Goal: Task Accomplishment & Management: Complete application form

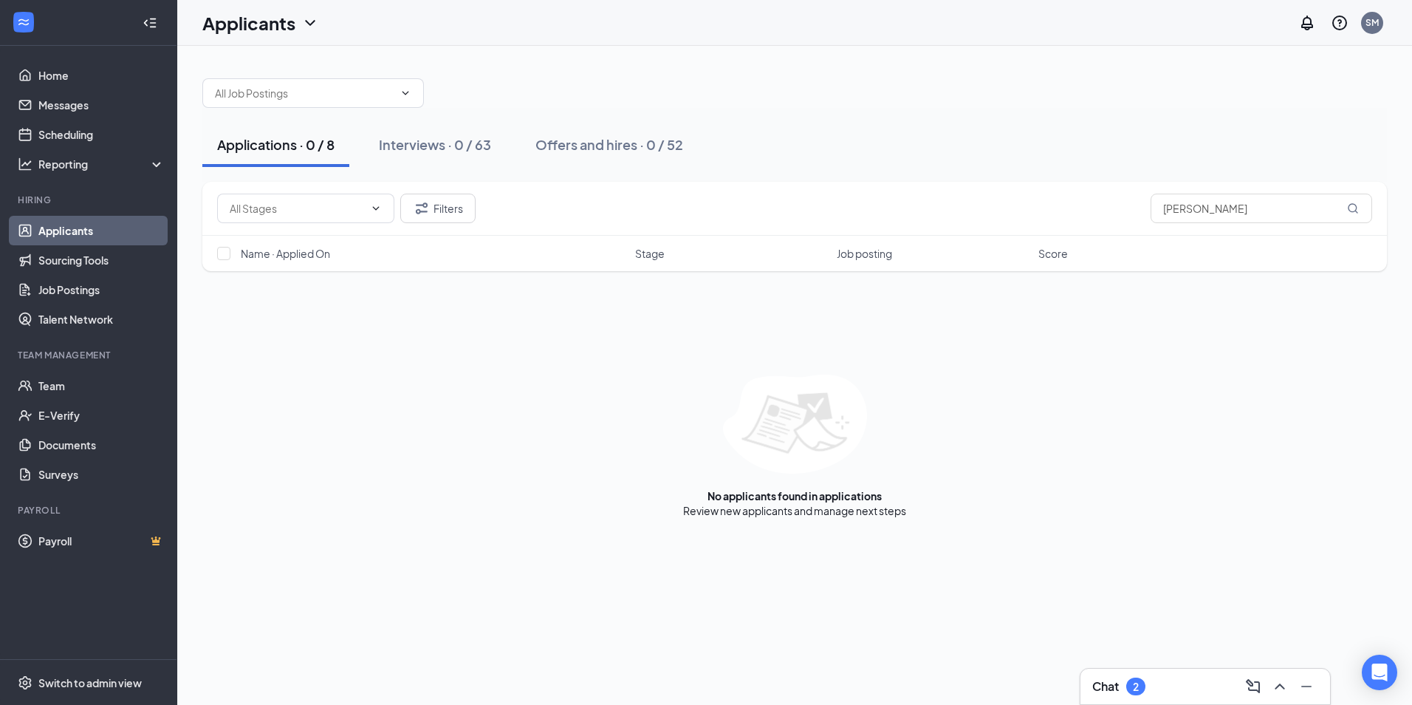
click at [264, 156] on button "Applications · 0 / 8" at bounding box center [275, 145] width 147 height 44
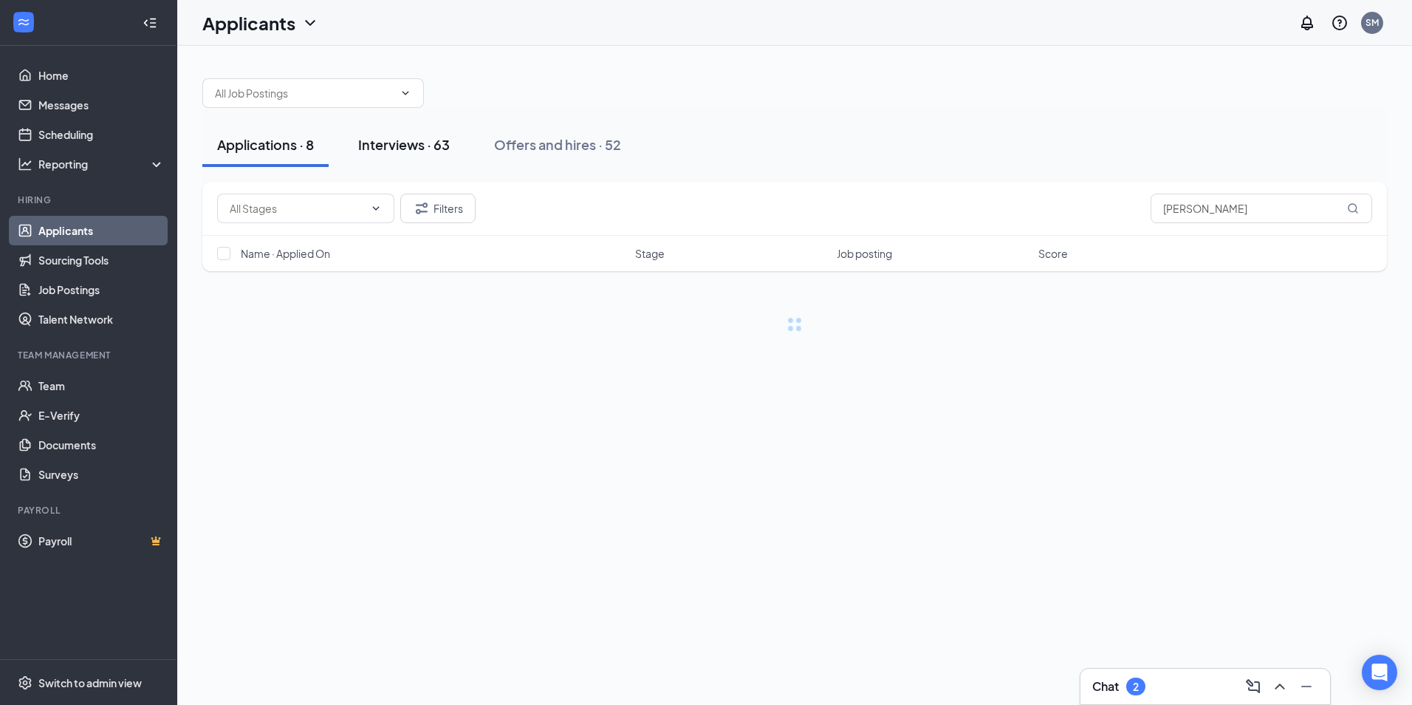
click at [393, 140] on div "Interviews · 63" at bounding box center [404, 144] width 92 height 18
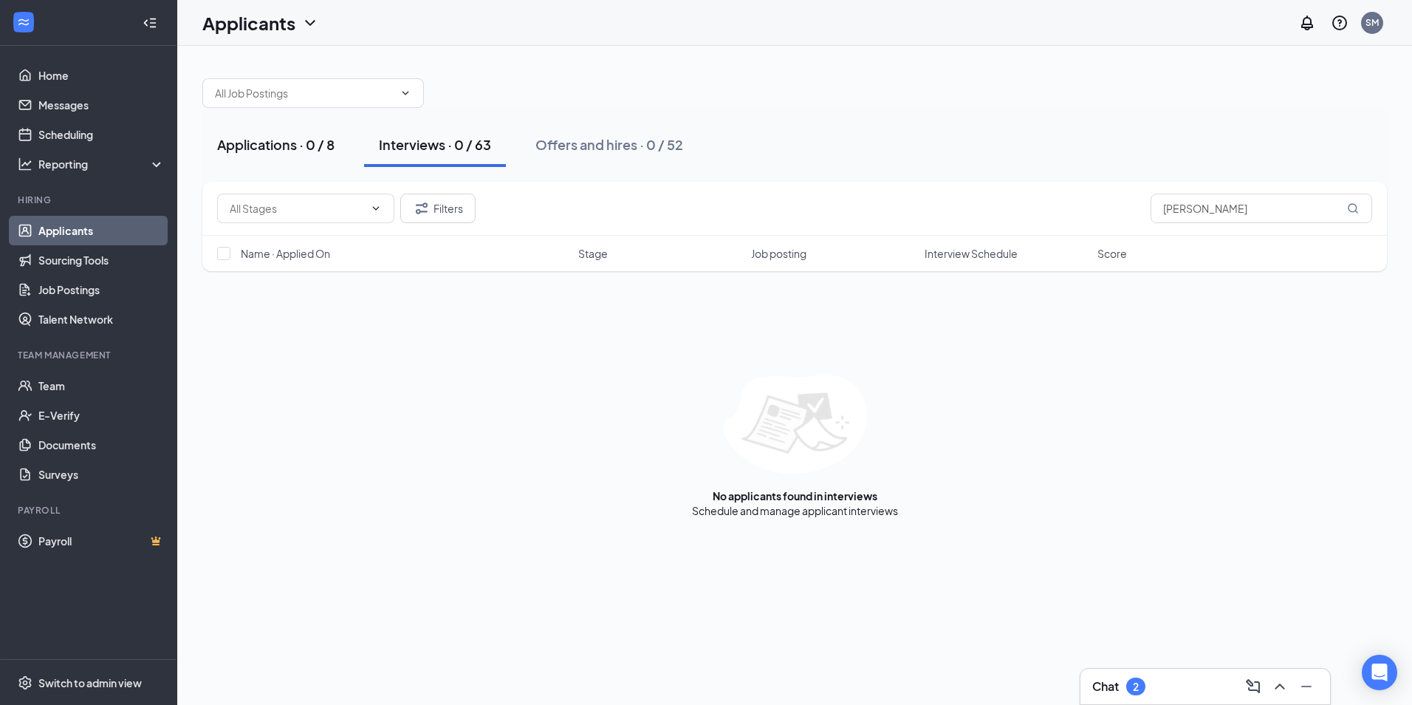
click at [246, 145] on div "Applications · 0 / 8" at bounding box center [275, 144] width 117 height 18
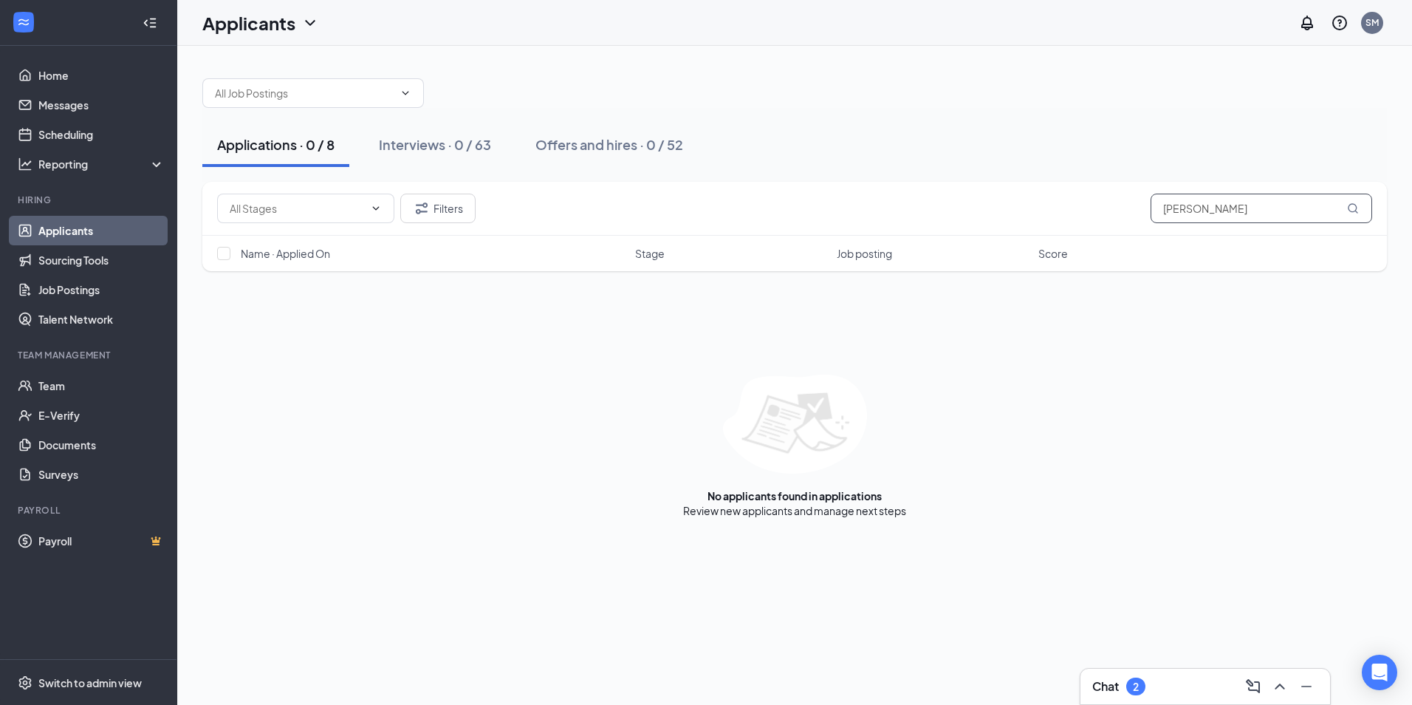
click at [1224, 208] on input "BAILEY" at bounding box center [1262, 208] width 222 height 30
type input "B"
type input "LITTLE"
click at [843, 513] on link "Interviews" at bounding box center [840, 510] width 50 height 13
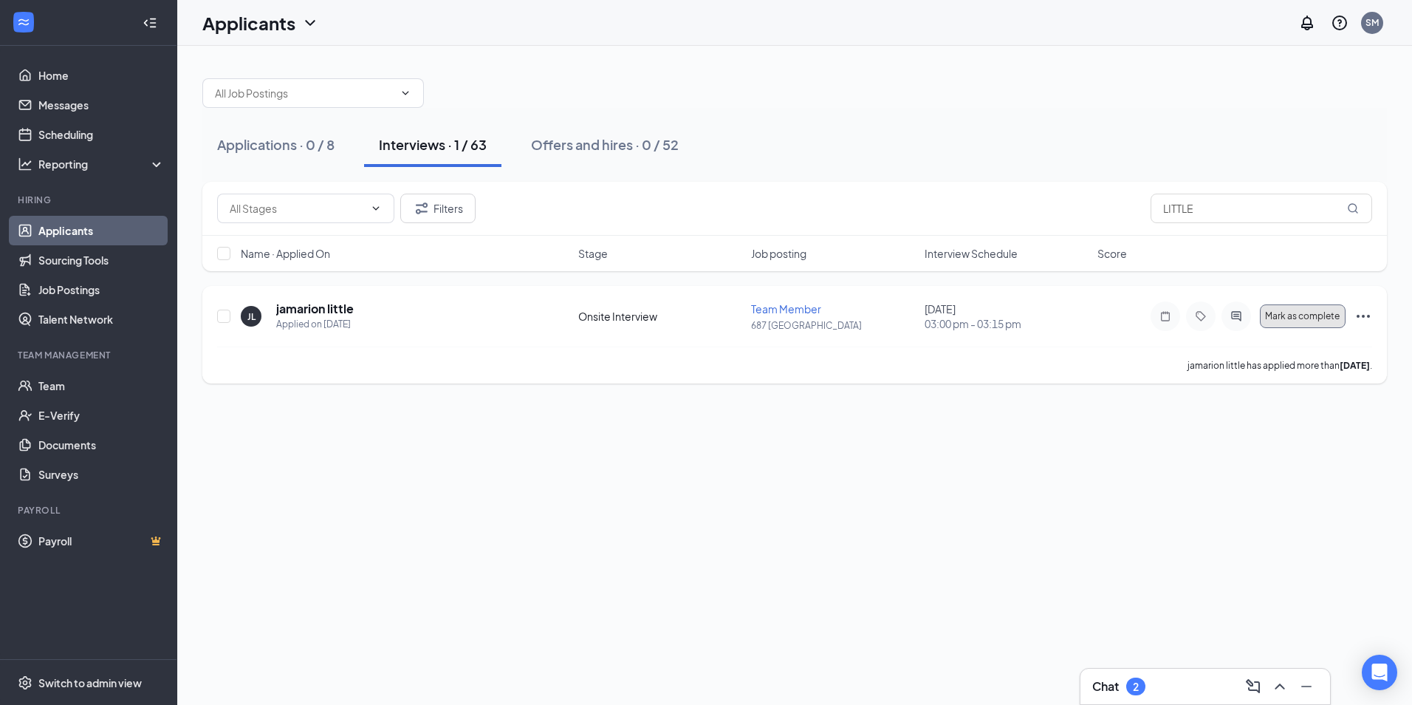
click at [1304, 318] on span "Mark as complete" at bounding box center [1302, 316] width 75 height 10
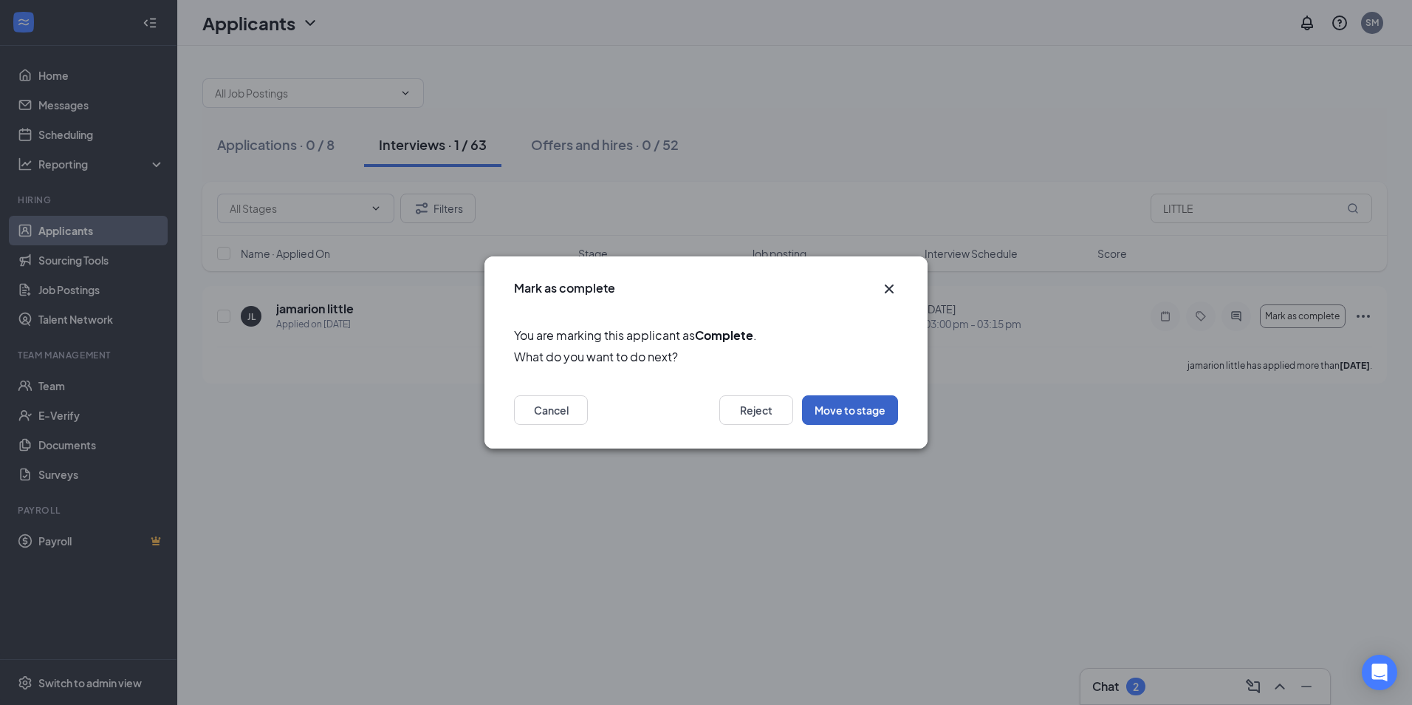
click at [862, 407] on button "Move to stage" at bounding box center [850, 410] width 96 height 30
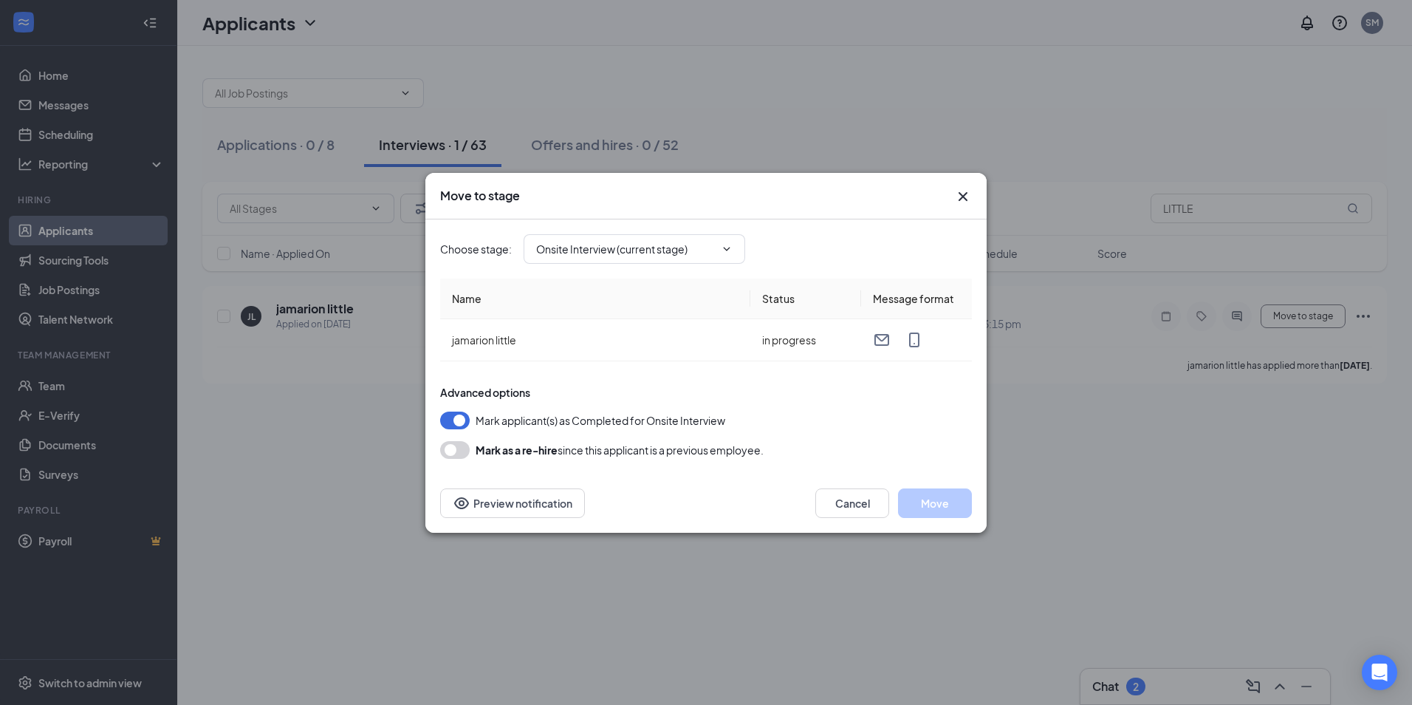
type input "Hiring Complete (final stage)"
click at [942, 505] on button "Move" at bounding box center [935, 503] width 74 height 30
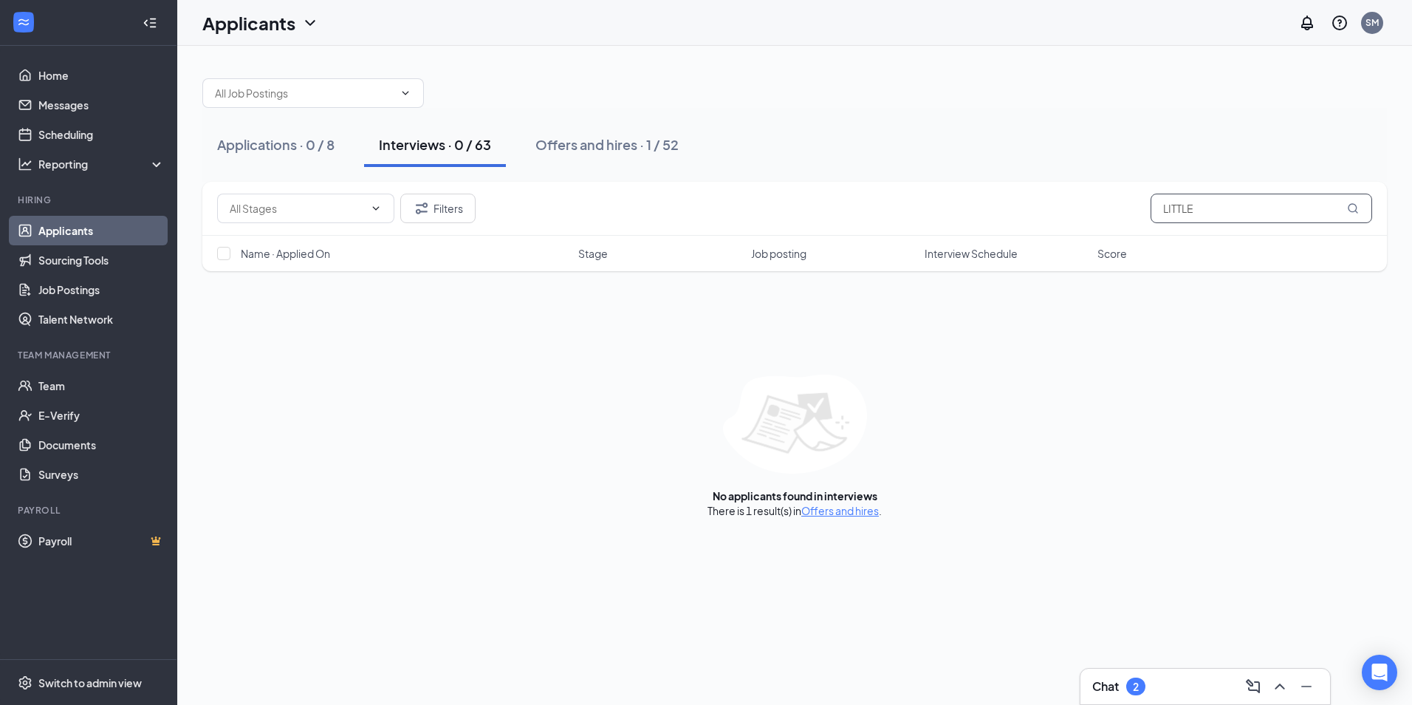
click at [1264, 200] on input "LITTLE" at bounding box center [1262, 208] width 222 height 30
type input "L"
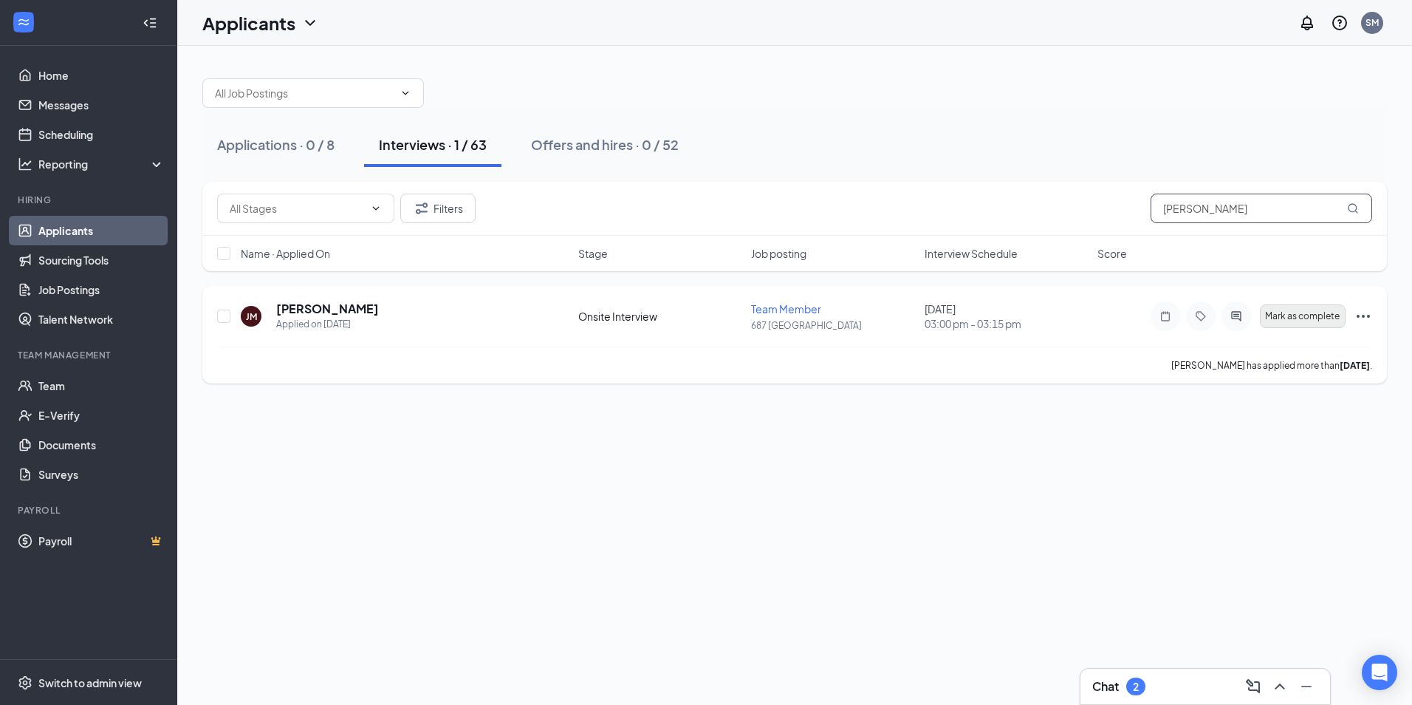
type input "MCKIBBEN"
click at [1332, 318] on span "Mark as complete" at bounding box center [1302, 316] width 75 height 10
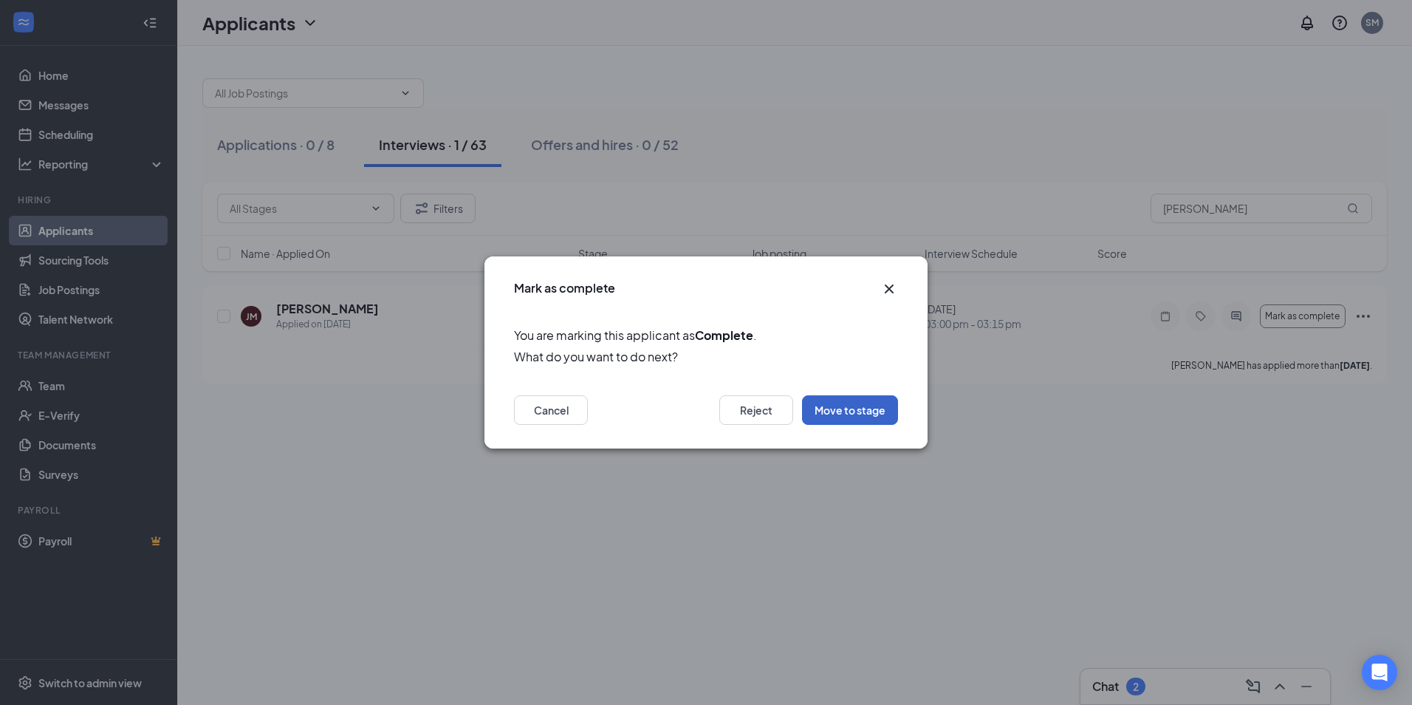
click at [871, 412] on button "Move to stage" at bounding box center [850, 410] width 96 height 30
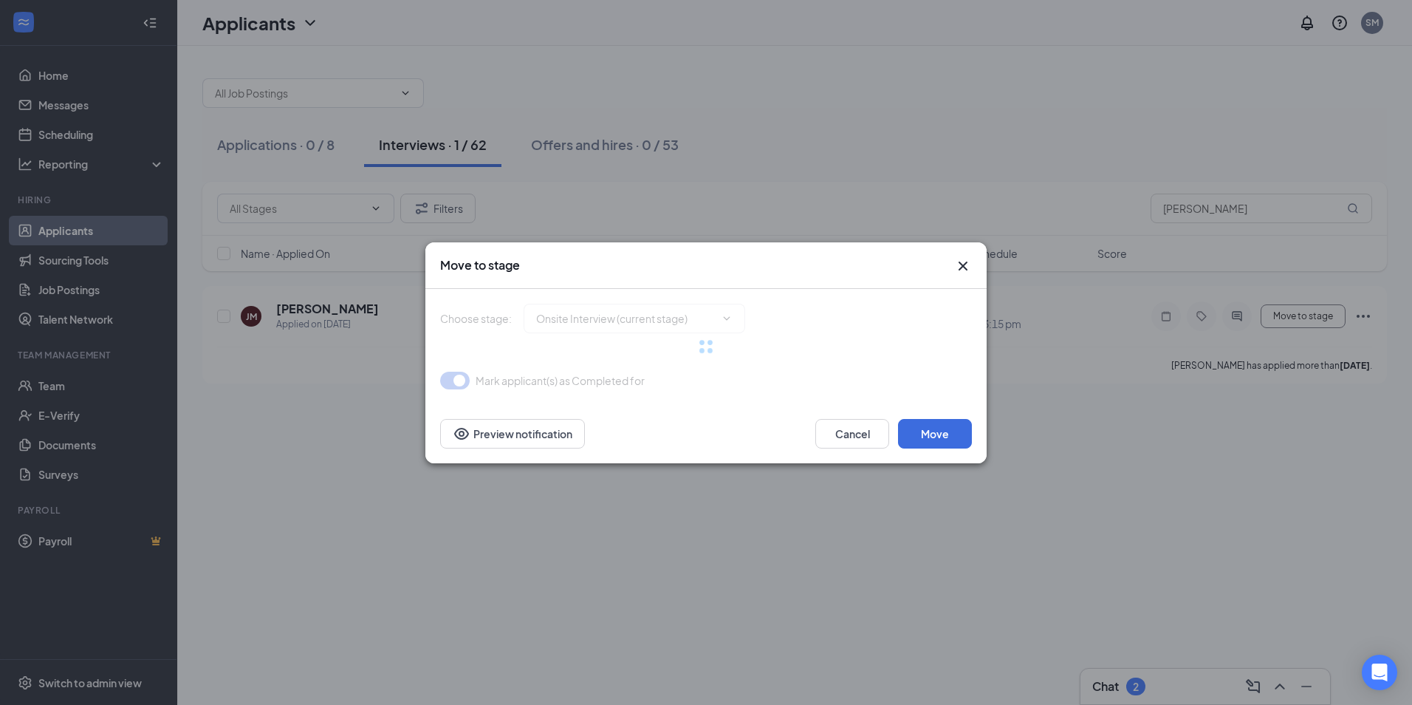
type input "Hiring Complete (final stage)"
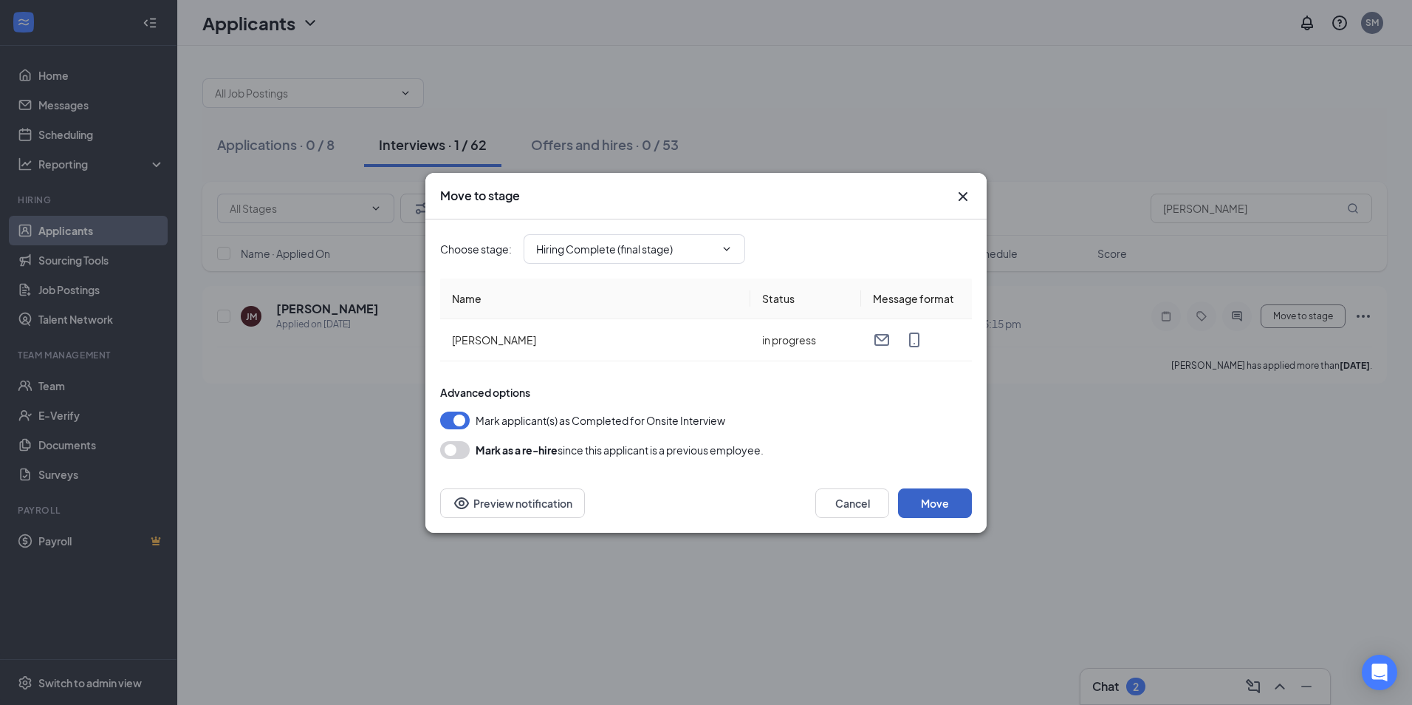
click at [913, 504] on button "Move" at bounding box center [935, 503] width 74 height 30
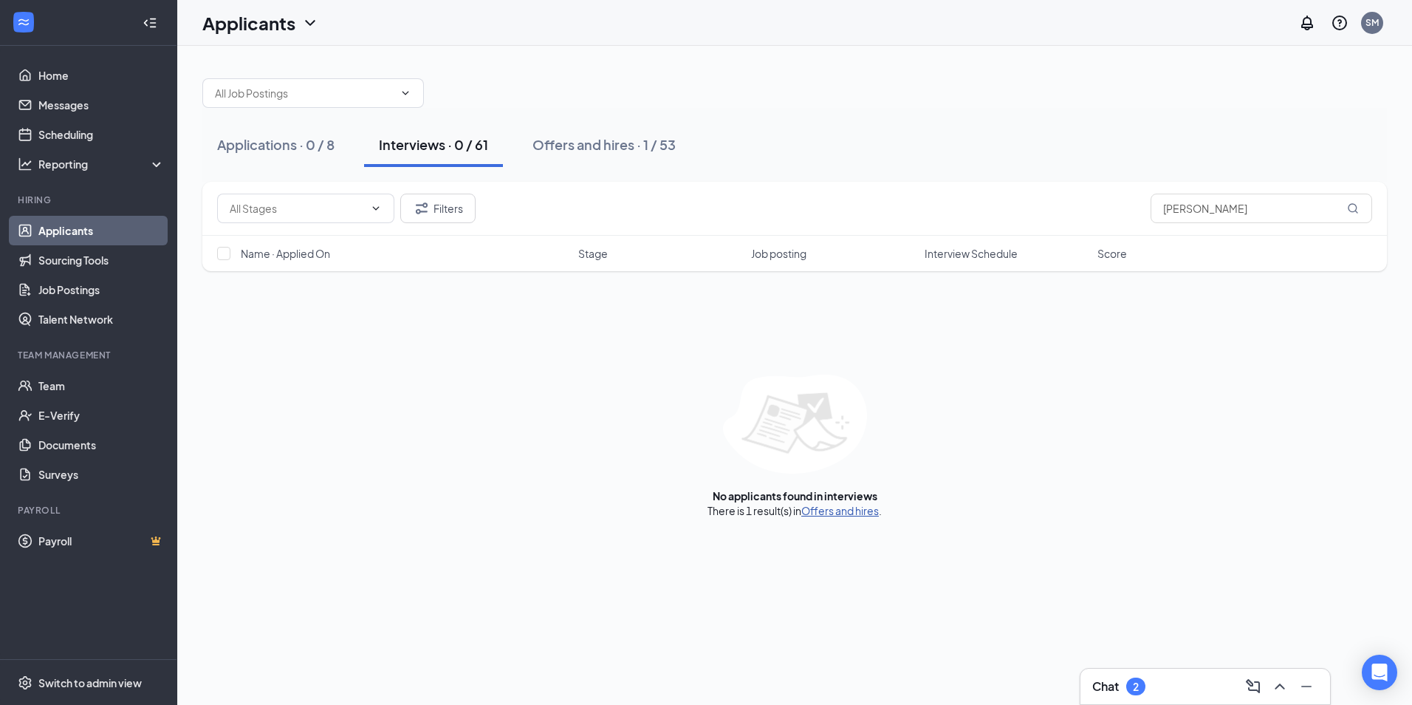
click at [826, 510] on link "Offers and hires" at bounding box center [840, 510] width 78 height 13
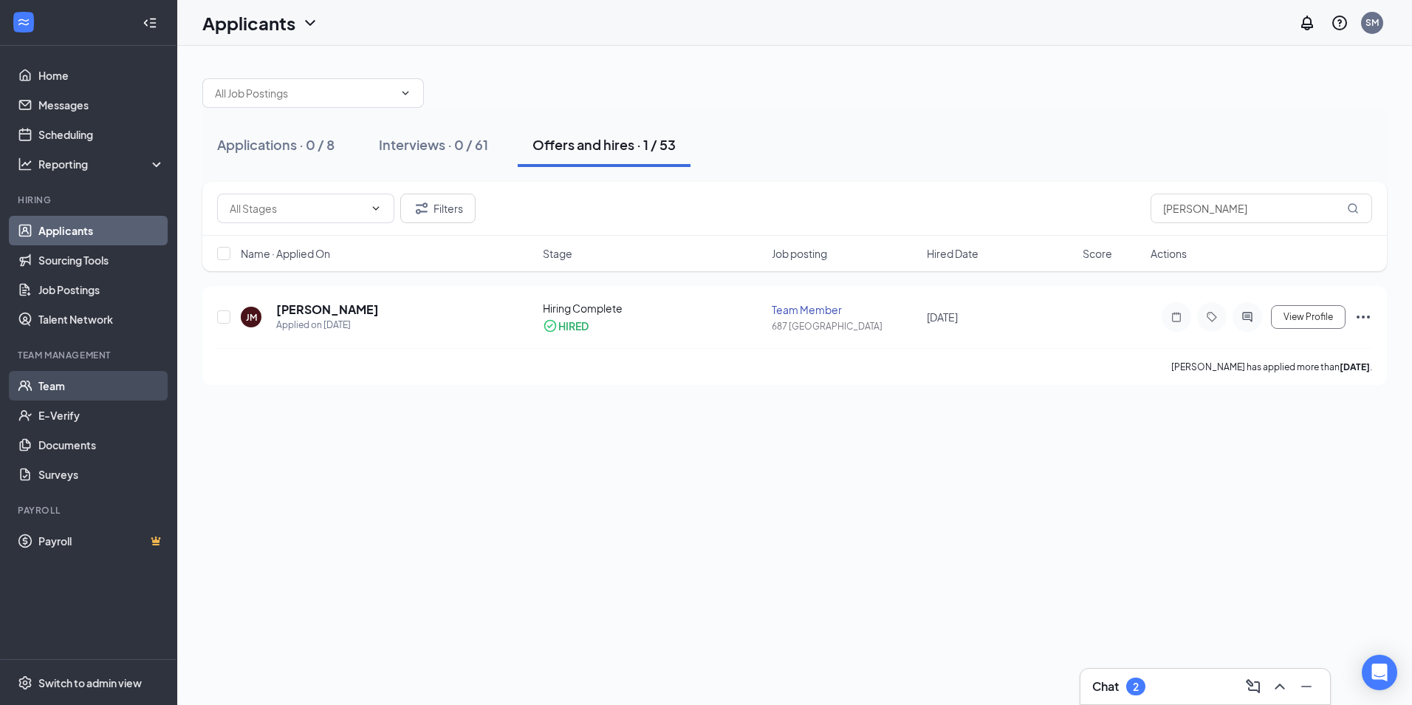
click at [72, 387] on link "Team" at bounding box center [101, 386] width 126 height 30
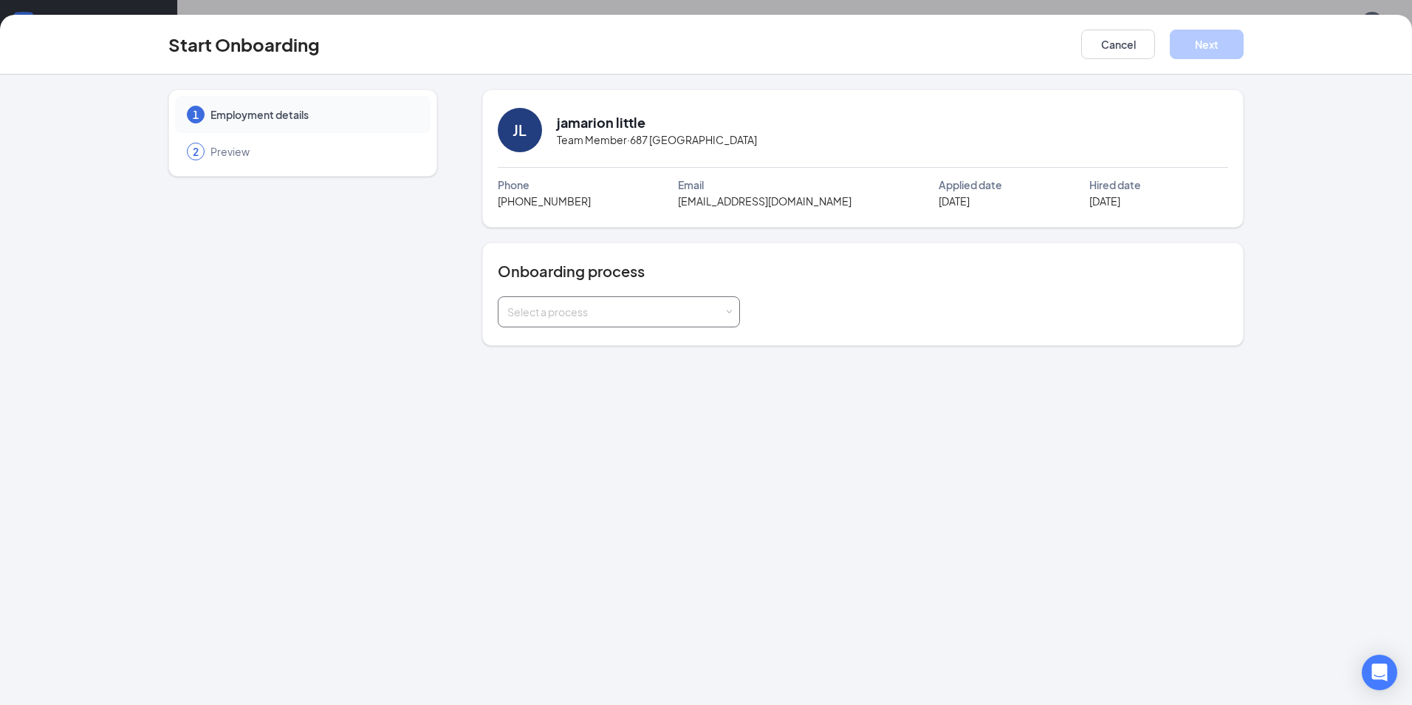
click at [725, 321] on div "Select a process" at bounding box center [618, 312] width 223 height 30
click at [706, 365] on li "Team Member" at bounding box center [618, 370] width 242 height 27
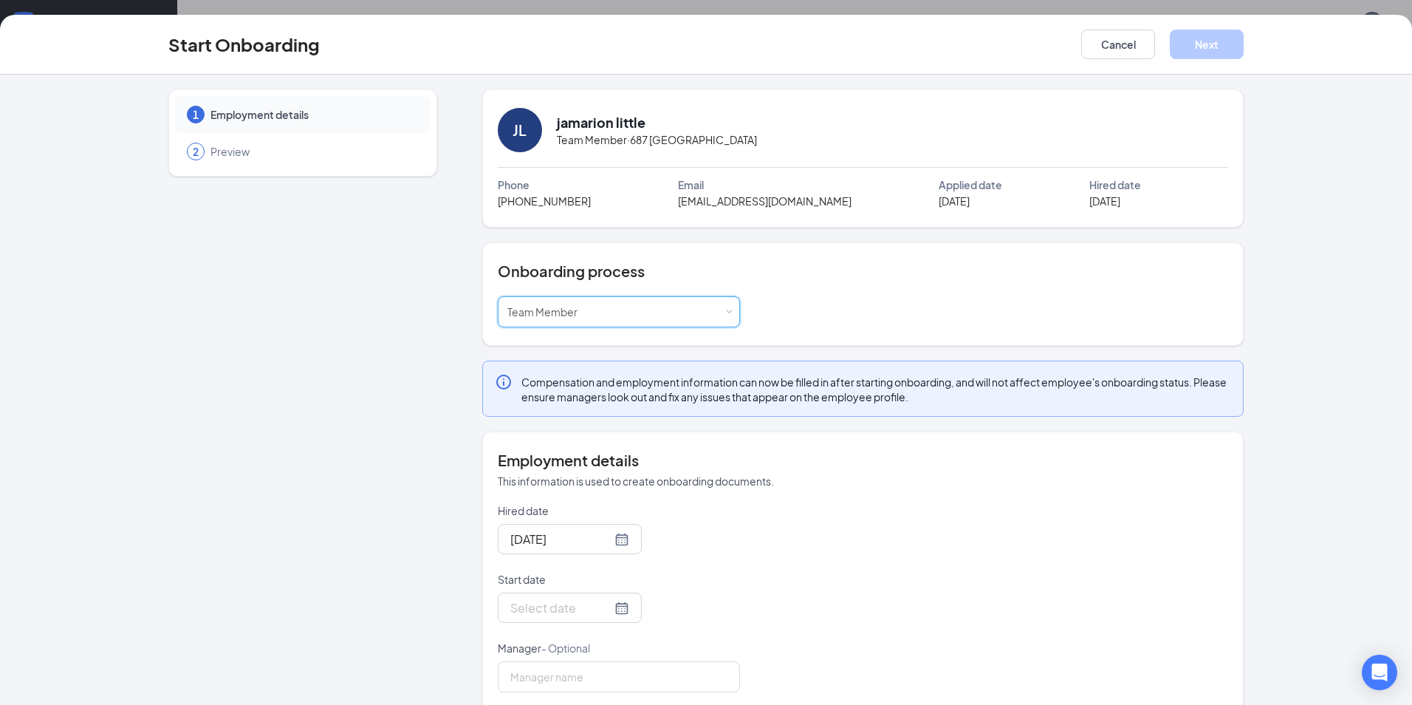
click at [589, 646] on p "Manager - Optional" at bounding box center [619, 647] width 242 height 15
click at [589, 661] on input "Manager - Optional" at bounding box center [619, 676] width 242 height 31
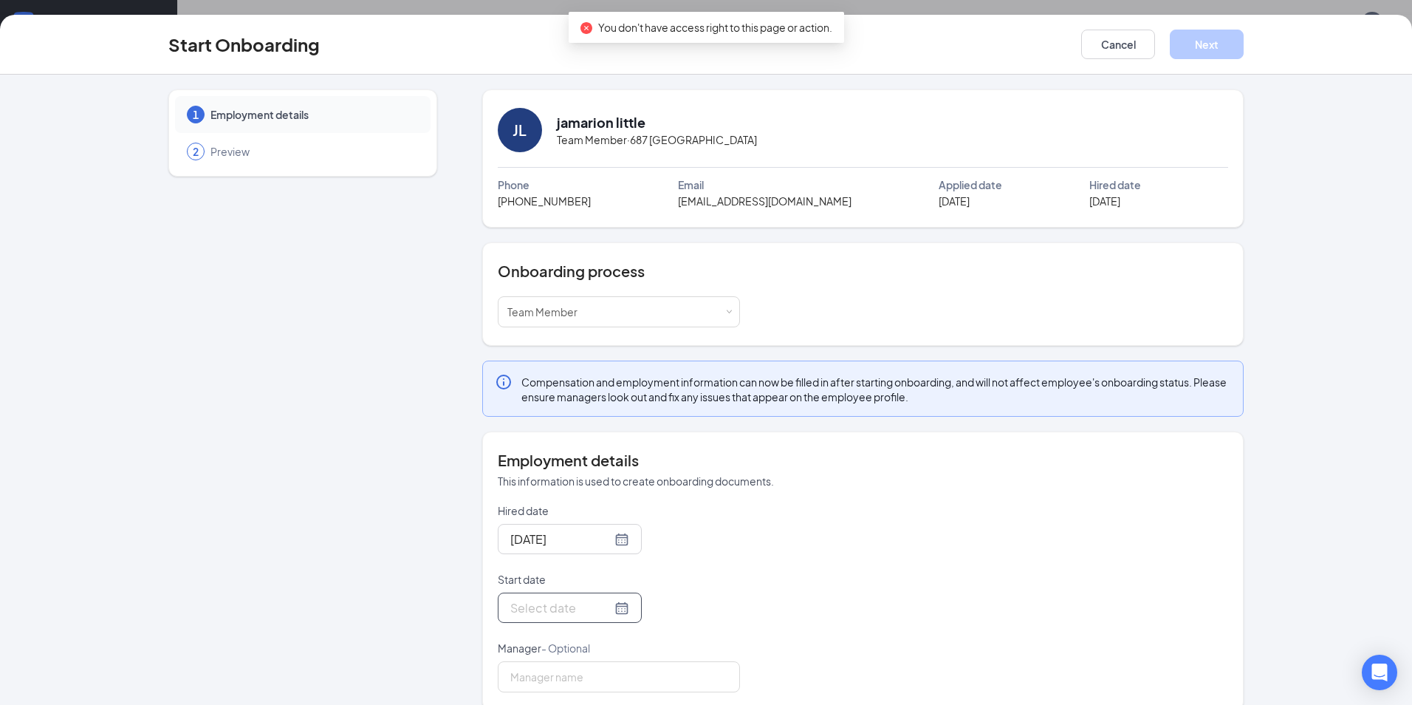
click at [594, 608] on div at bounding box center [569, 607] width 119 height 18
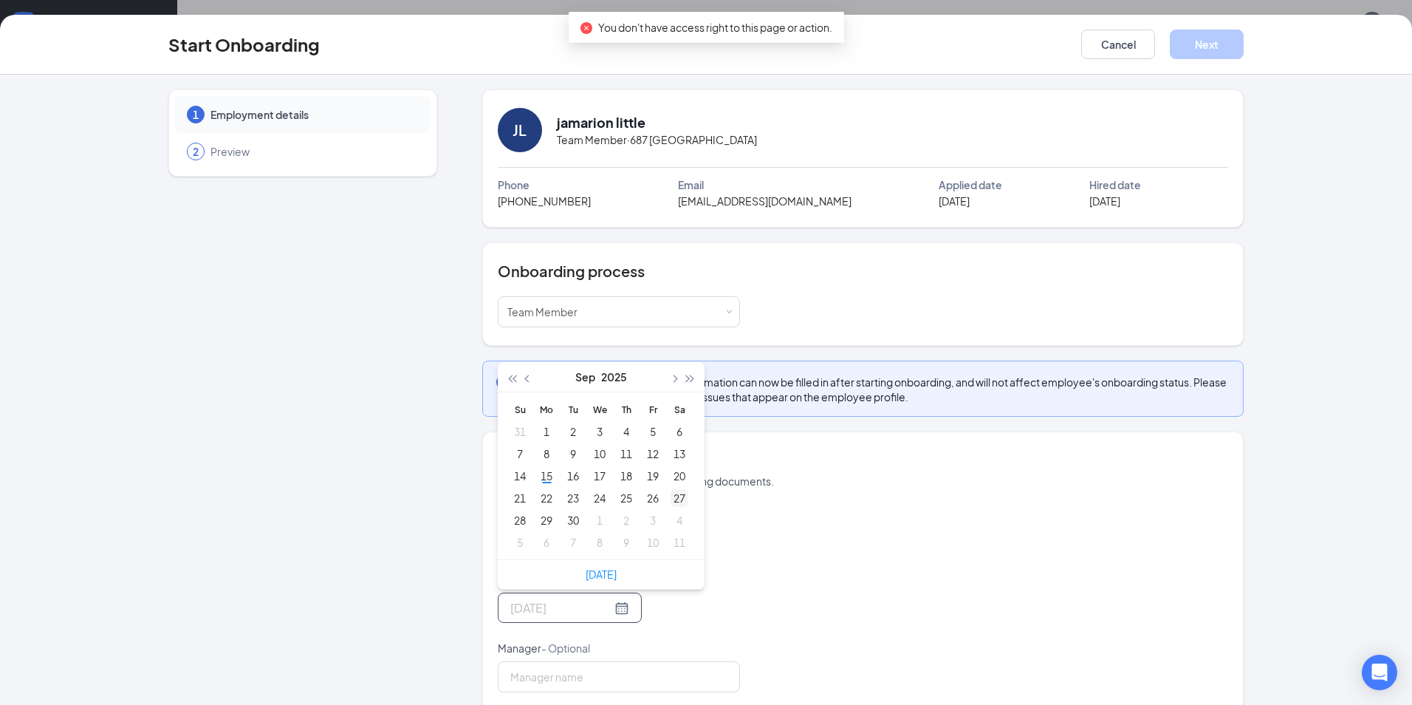
type input "Sep 27, 2025"
type input "Sep 18, 2025"
click at [620, 480] on div "18" at bounding box center [626, 476] width 18 height 18
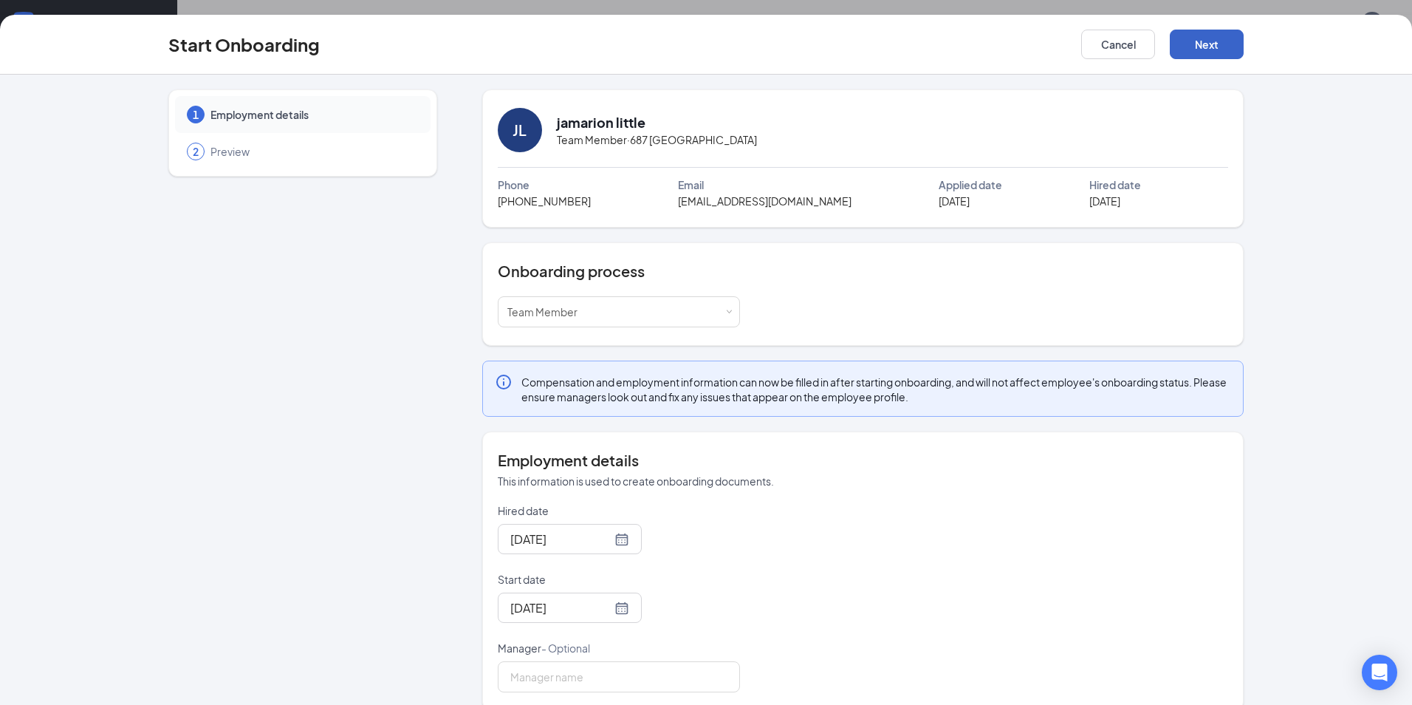
click at [1216, 41] on button "Next" at bounding box center [1207, 45] width 74 height 30
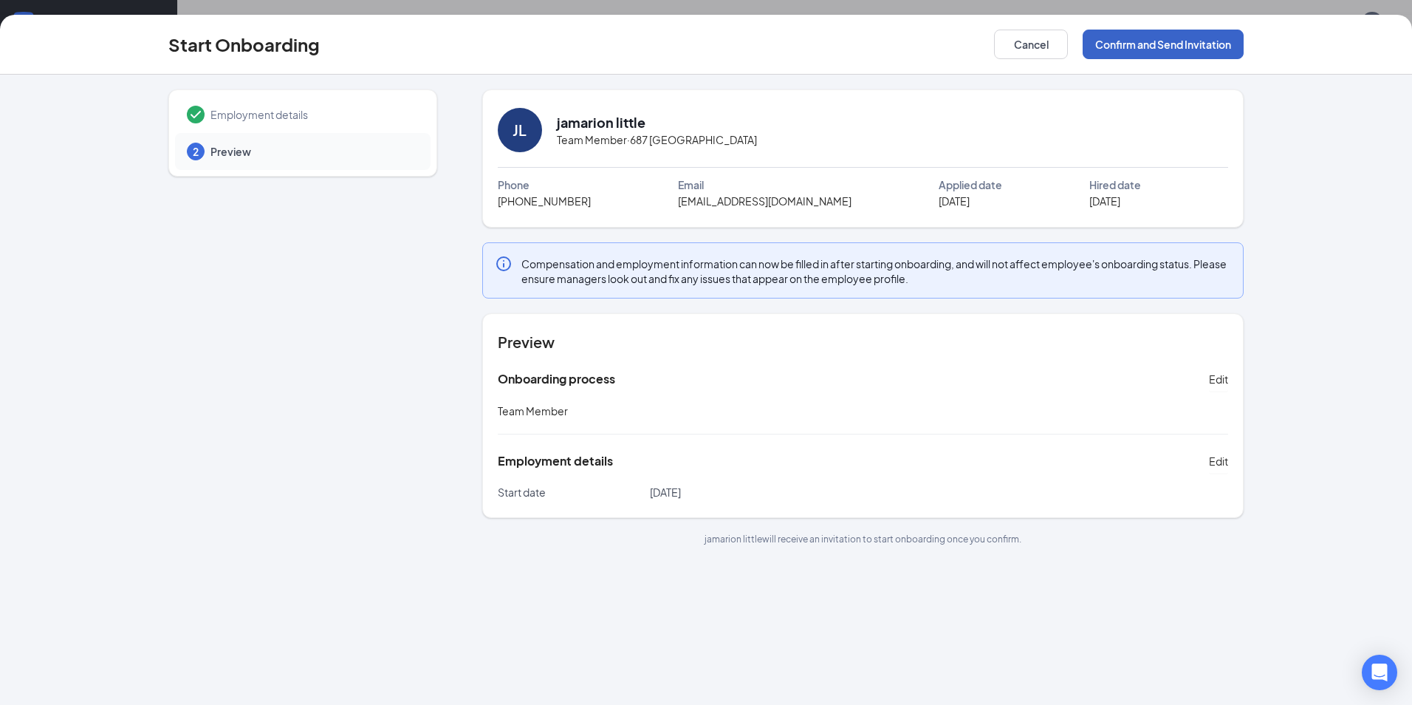
click at [1203, 35] on button "Confirm and Send Invitation" at bounding box center [1163, 45] width 161 height 30
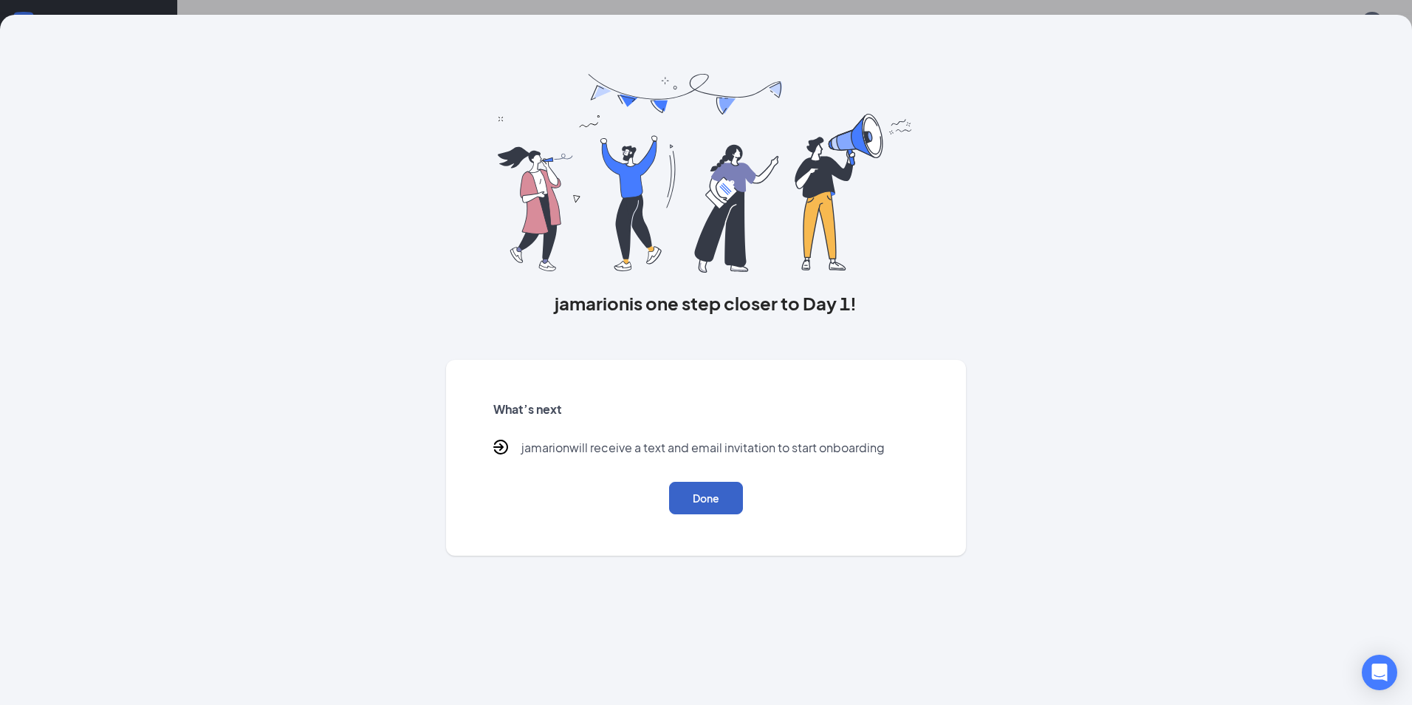
click at [723, 500] on button "Done" at bounding box center [706, 497] width 74 height 32
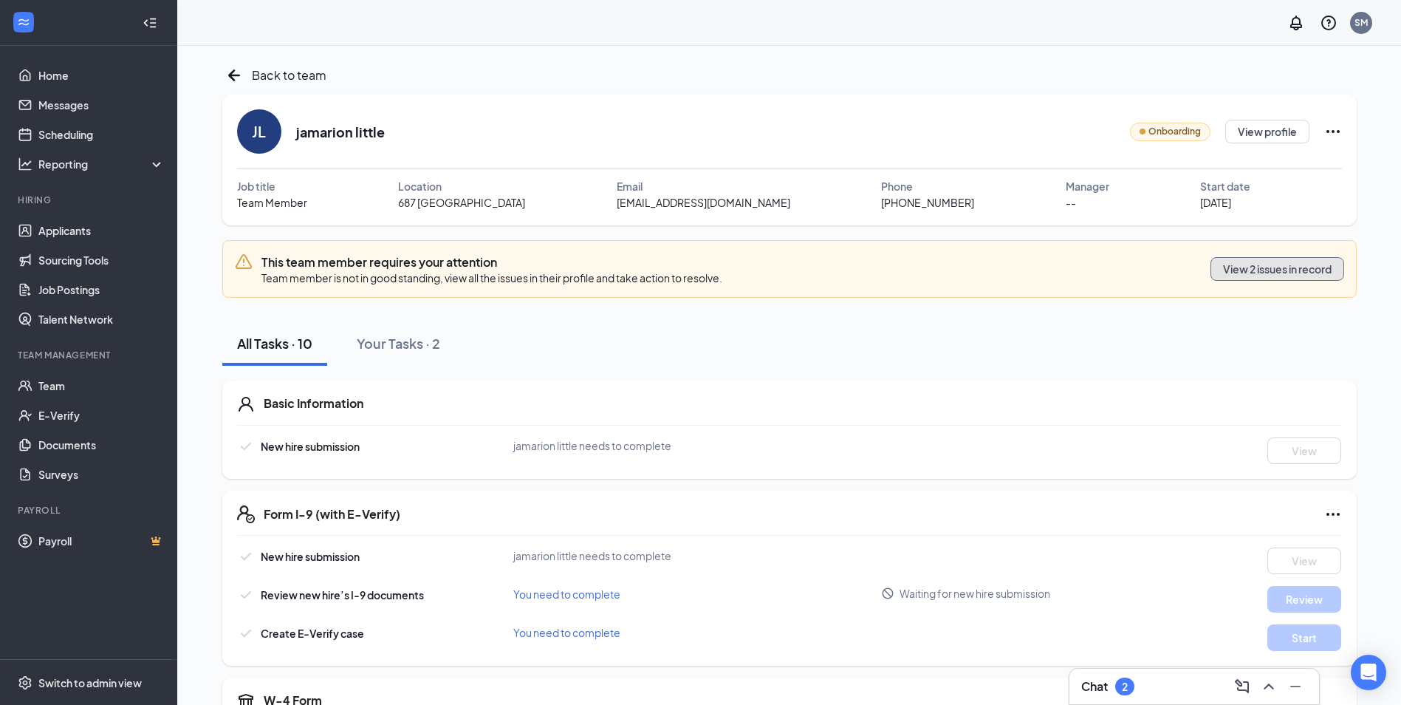
click at [1254, 267] on button "View 2 issues in record" at bounding box center [1277, 269] width 134 height 24
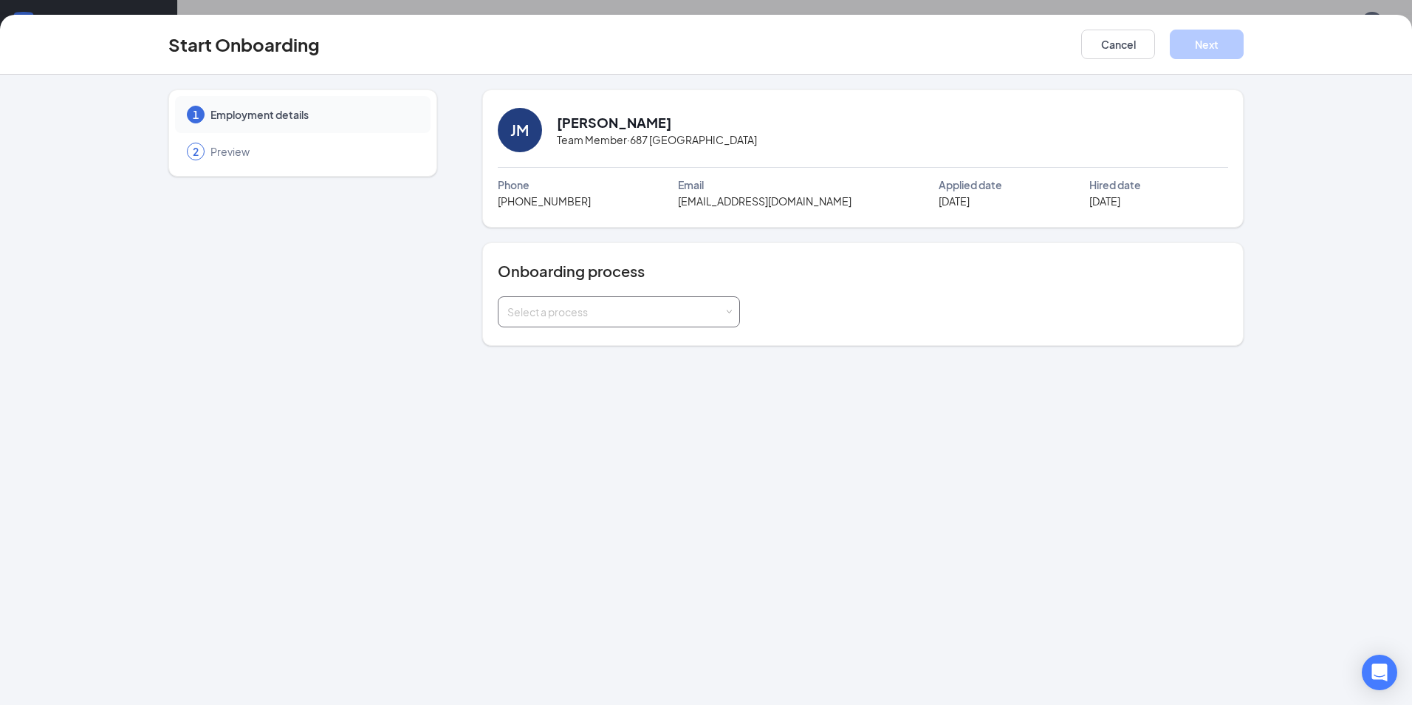
click at [729, 309] on span at bounding box center [728, 312] width 7 height 7
click at [653, 365] on li "Team Member" at bounding box center [618, 370] width 242 height 27
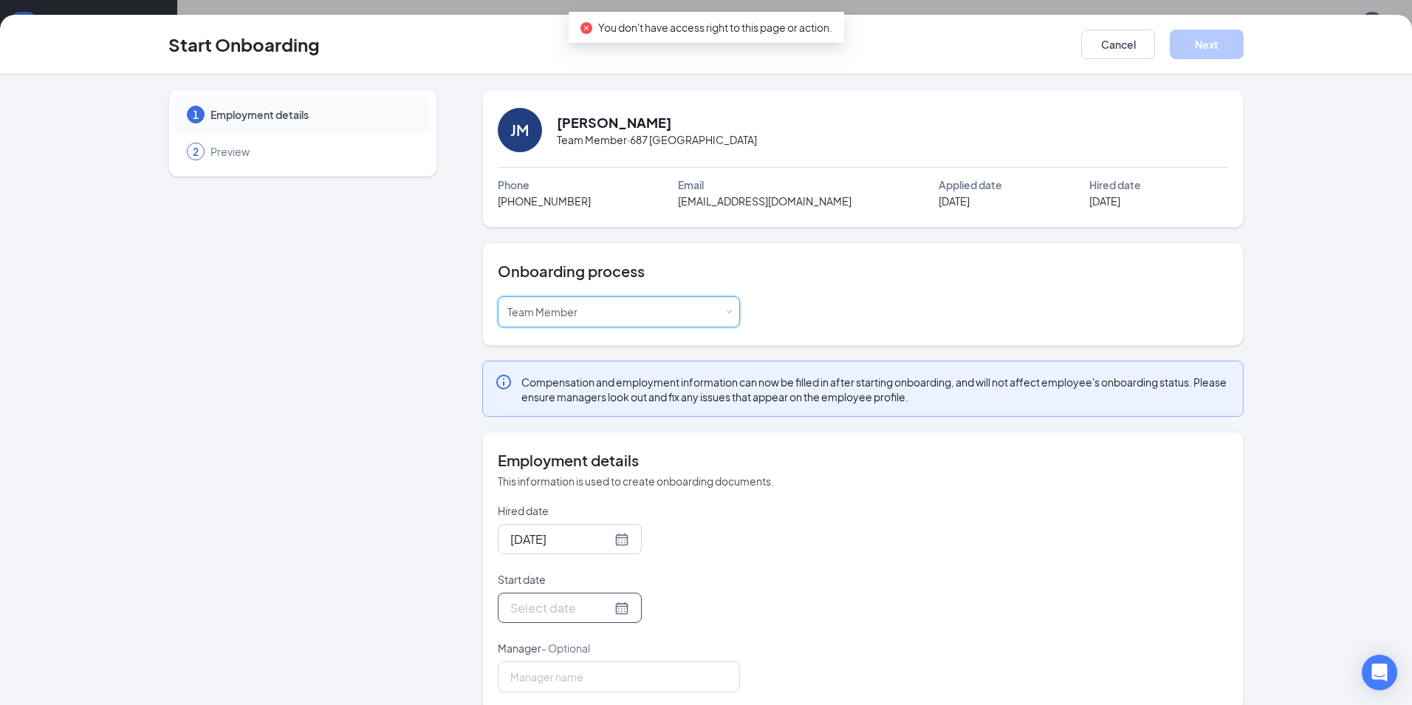
click at [601, 603] on div at bounding box center [569, 607] width 119 height 18
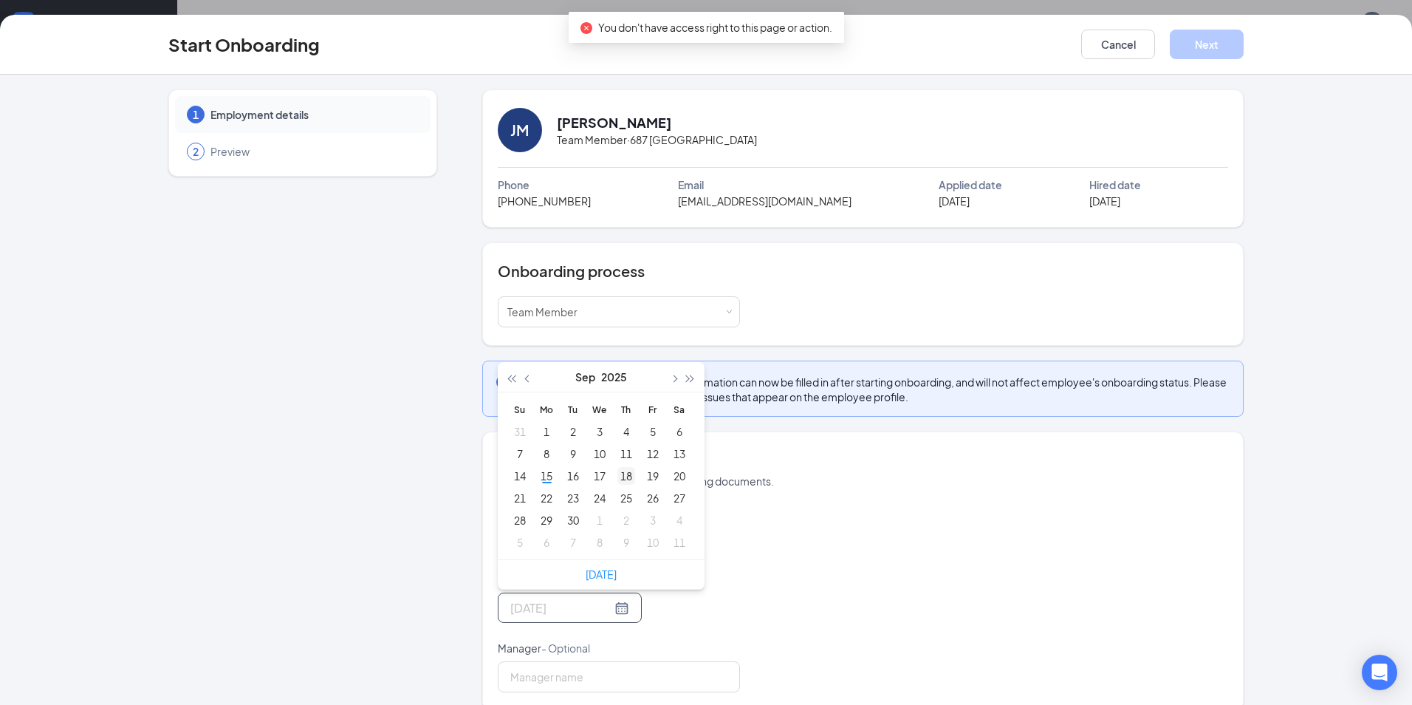
type input "Sep 18, 2025"
click at [620, 472] on div "18" at bounding box center [626, 476] width 18 height 18
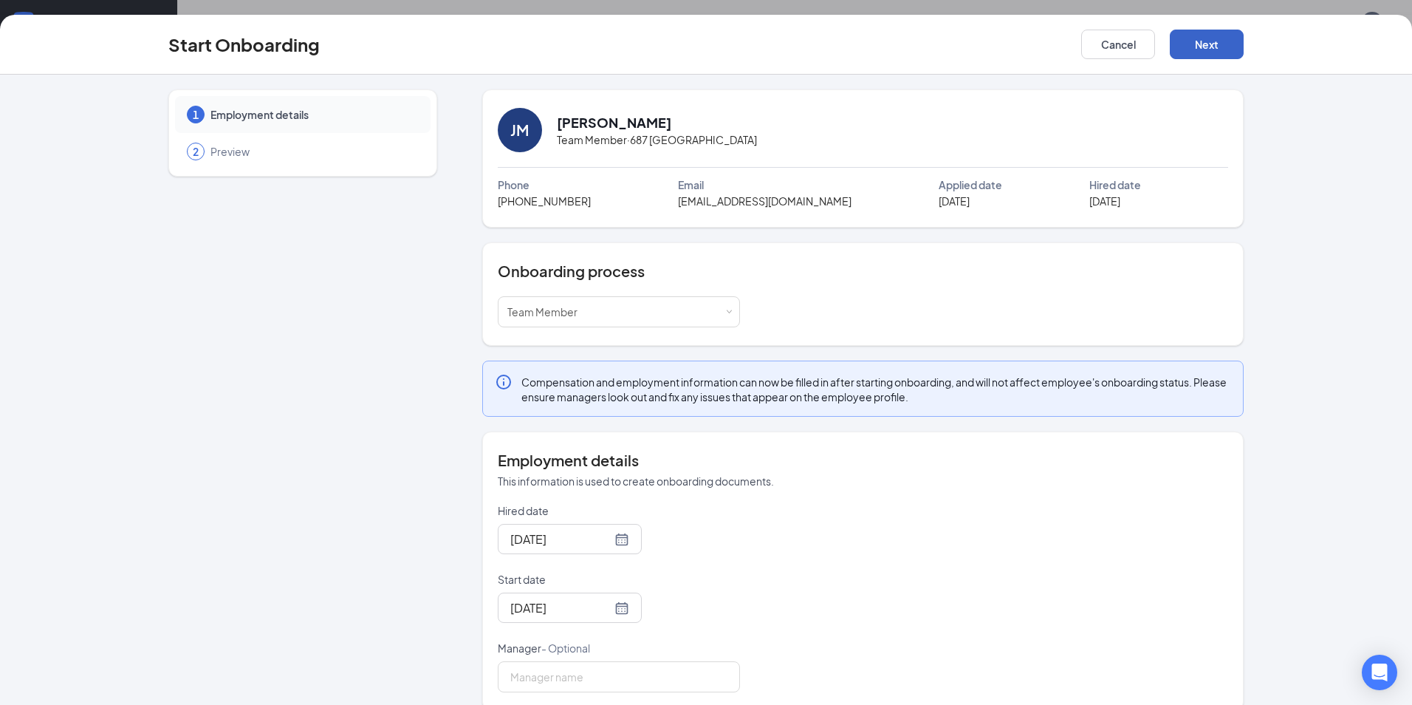
click at [1209, 44] on button "Next" at bounding box center [1207, 45] width 74 height 30
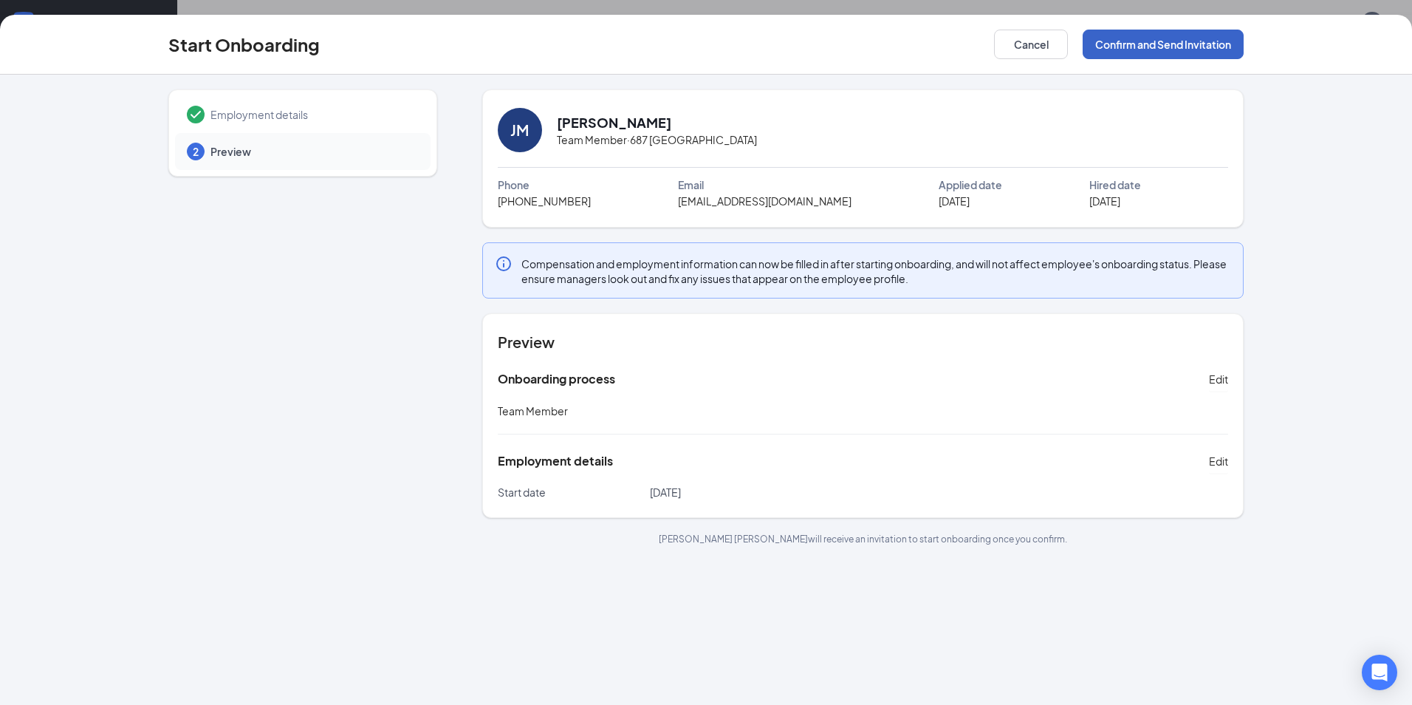
click at [1169, 44] on button "Confirm and Send Invitation" at bounding box center [1163, 45] width 161 height 30
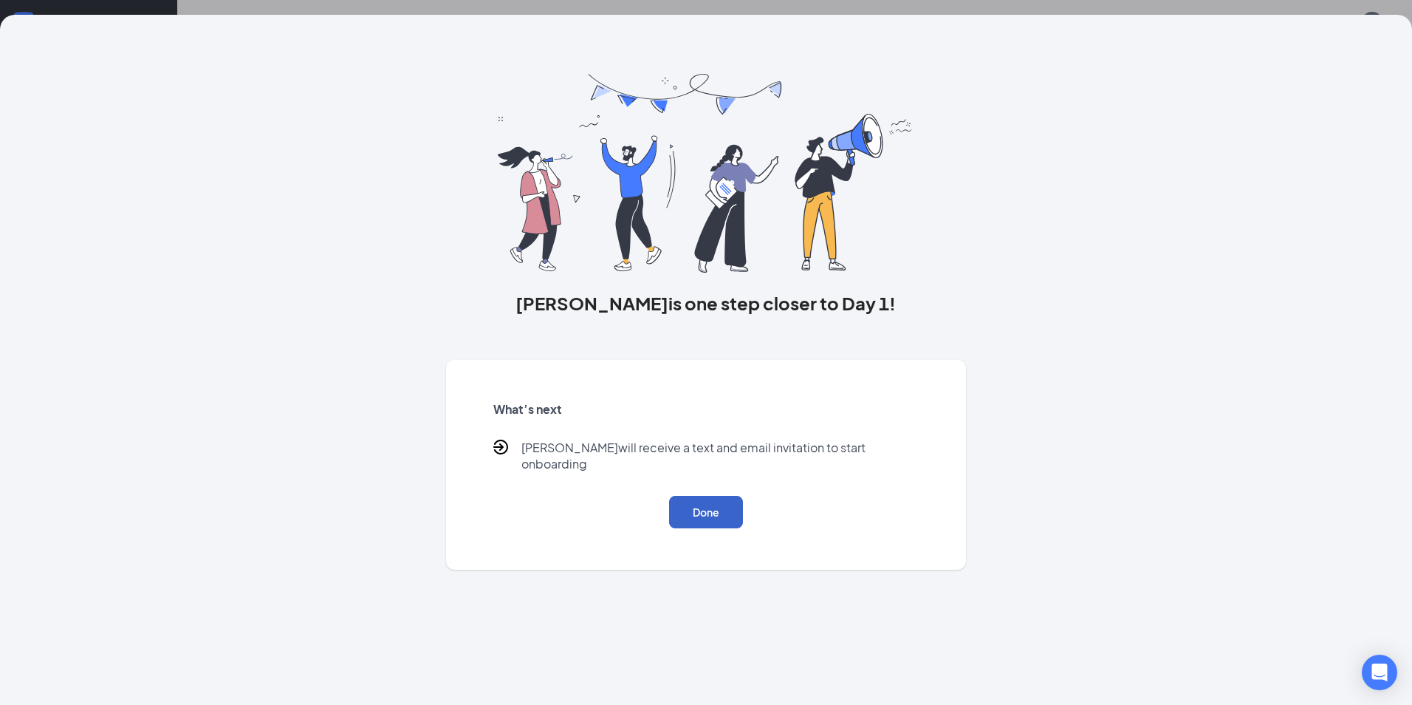
click at [690, 496] on button "Done" at bounding box center [706, 512] width 74 height 32
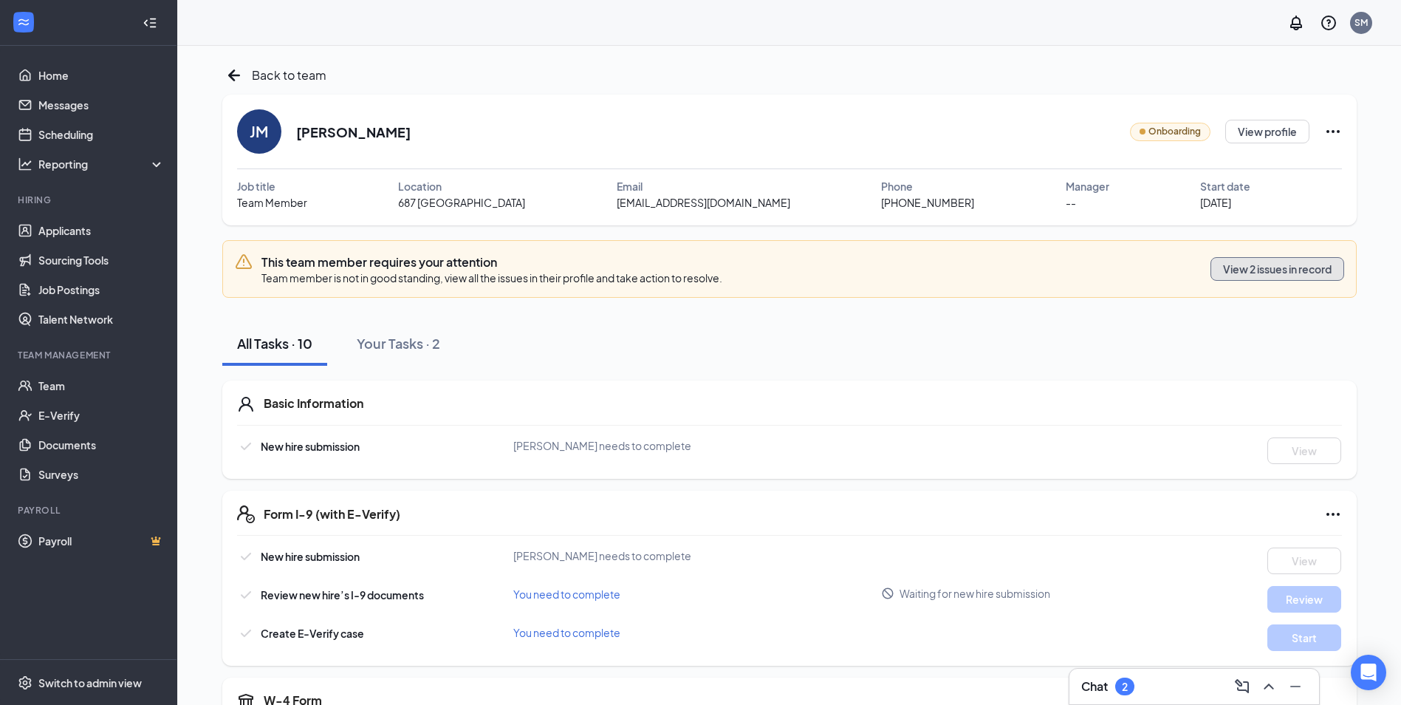
click at [1233, 272] on button "View 2 issues in record" at bounding box center [1277, 269] width 134 height 24
